Goal: Obtain resource: Download file/media

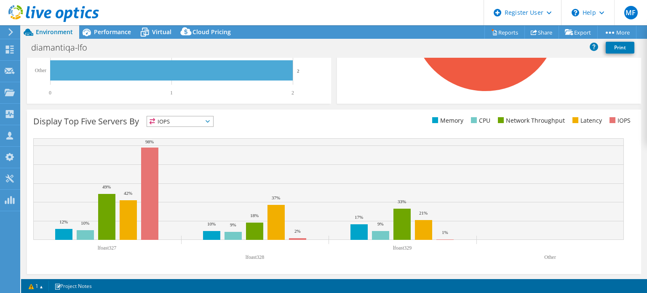
scroll to position [269, 0]
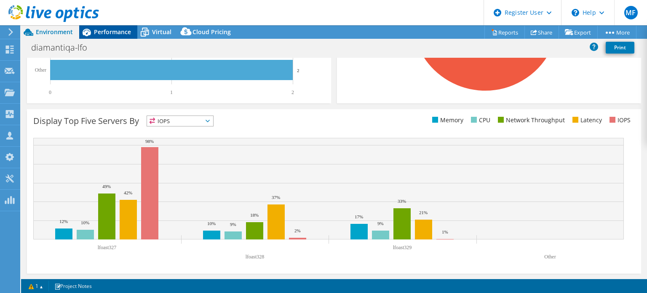
click at [111, 33] on span "Performance" at bounding box center [112, 32] width 37 height 8
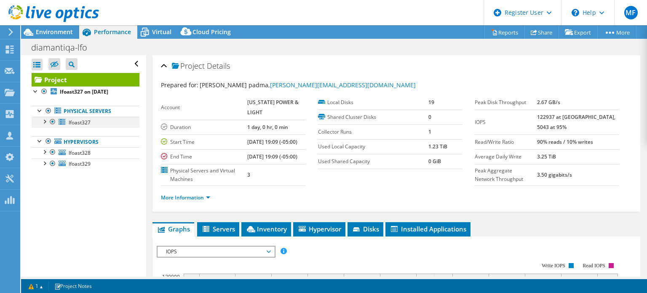
click at [46, 121] on div at bounding box center [44, 121] width 8 height 8
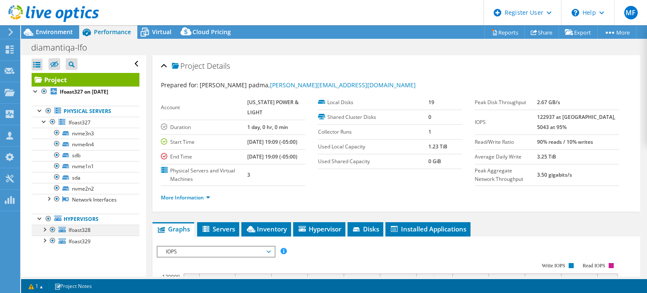
click at [44, 225] on div at bounding box center [44, 229] width 8 height 8
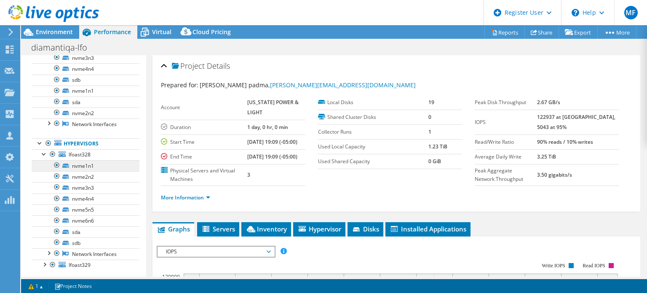
scroll to position [76, 0]
click at [46, 261] on div at bounding box center [44, 263] width 8 height 8
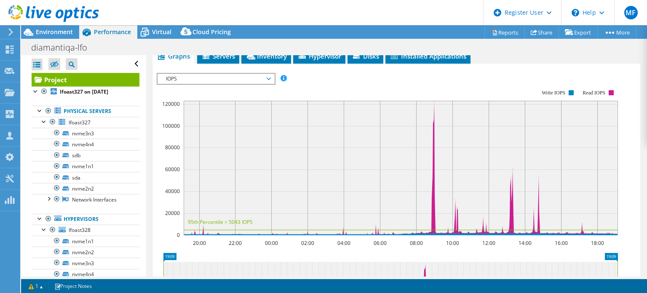
scroll to position [173, 0]
click at [222, 63] on li "Servers" at bounding box center [218, 56] width 42 height 14
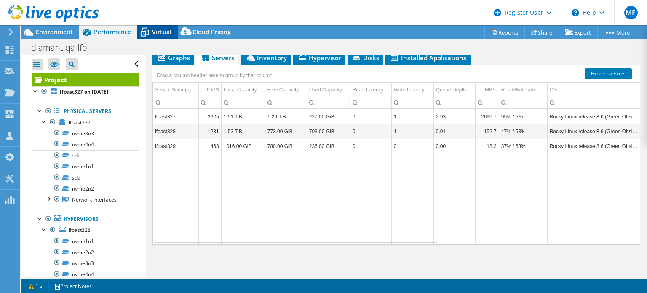
click at [150, 31] on icon at bounding box center [144, 32] width 15 height 15
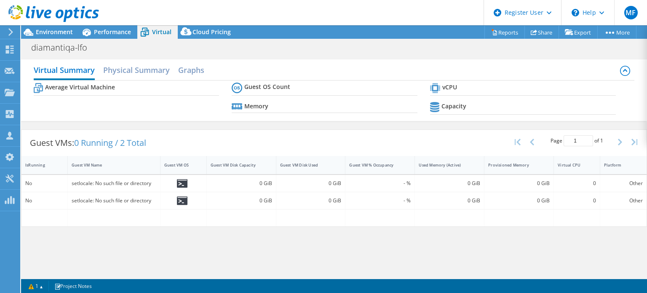
scroll to position [190, 0]
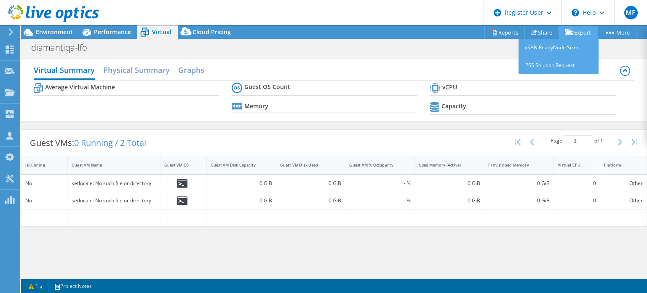
click at [565, 34] on icon at bounding box center [569, 32] width 8 height 6
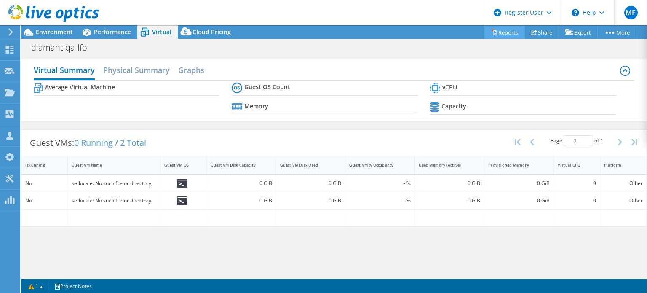
click at [495, 29] on link "Reports" at bounding box center [504, 32] width 40 height 13
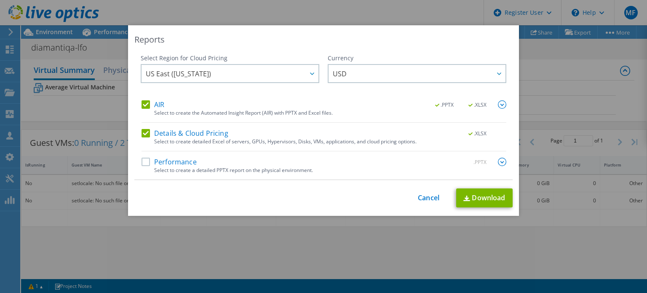
click at [180, 161] on label "Performance" at bounding box center [169, 162] width 55 height 8
click at [0, 0] on input "Performance" at bounding box center [0, 0] width 0 height 0
click at [475, 197] on link "Download" at bounding box center [484, 197] width 56 height 19
